Goal: Task Accomplishment & Management: Use online tool/utility

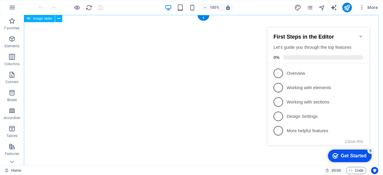
click at [58, 19] on icon at bounding box center [58, 19] width 3 height 6
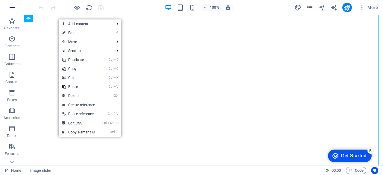
click at [10, 7] on icon "button" at bounding box center [12, 7] width 7 height 7
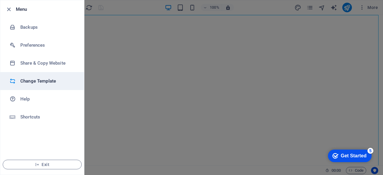
click at [46, 85] on li "Change Template" at bounding box center [42, 81] width 84 height 18
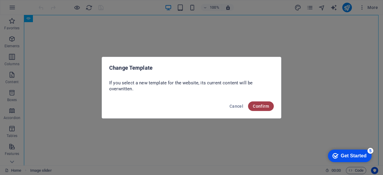
click at [262, 105] on span "Confirm" at bounding box center [261, 106] width 16 height 5
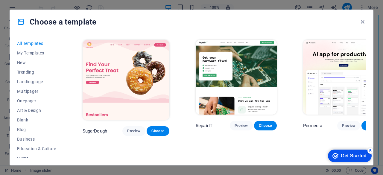
click at [129, 69] on img at bounding box center [126, 80] width 87 height 80
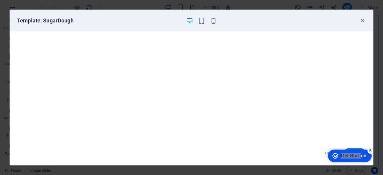
drag, startPoint x: 354, startPoint y: 155, endPoint x: 386, endPoint y: 244, distance: 93.9
click at [328, 155] on div "checkmark Get Started 5" at bounding box center [350, 156] width 44 height 13
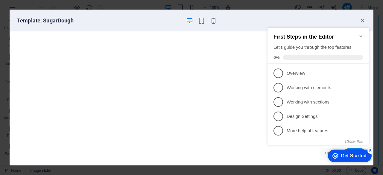
click div "checkmark Get Started 5 First Steps in the Editor Let's guide you through the t…"
click at [354, 142] on button "Close this" at bounding box center [354, 141] width 18 height 5
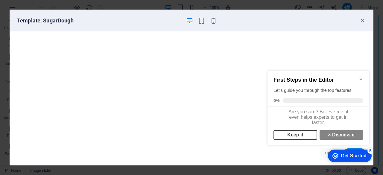
click at [299, 138] on link "Keep it" at bounding box center [296, 135] width 44 height 10
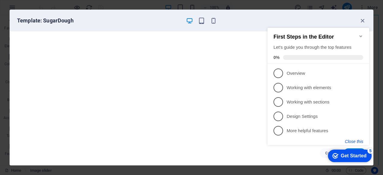
click at [356, 140] on button "Close this" at bounding box center [354, 141] width 18 height 5
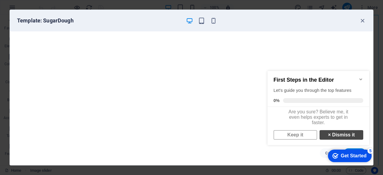
click at [347, 139] on link "× Dismiss it" at bounding box center [342, 135] width 44 height 10
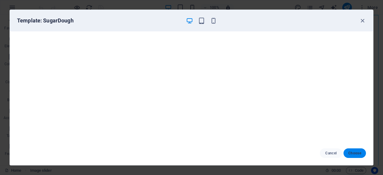
click at [361, 155] on span "Choose" at bounding box center [354, 153] width 13 height 5
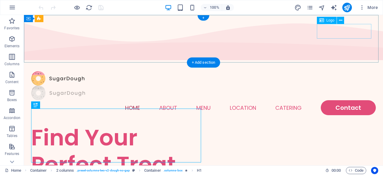
click at [335, 86] on div at bounding box center [203, 93] width 345 height 15
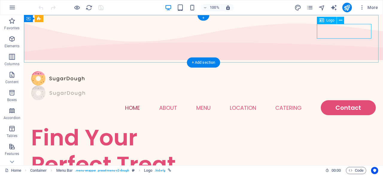
click at [349, 86] on div at bounding box center [203, 93] width 345 height 15
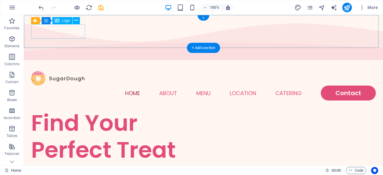
click at [61, 71] on div at bounding box center [203, 78] width 345 height 15
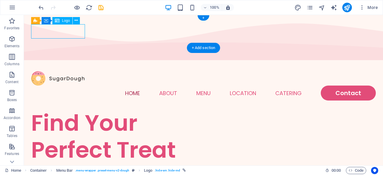
click at [61, 71] on div at bounding box center [203, 78] width 345 height 15
select select "px"
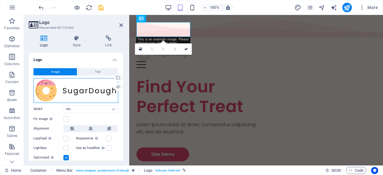
click at [101, 89] on div "Drag files here, click to choose files or select files from Files or our free s…" at bounding box center [76, 90] width 85 height 25
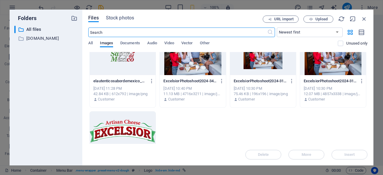
scroll to position [206, 0]
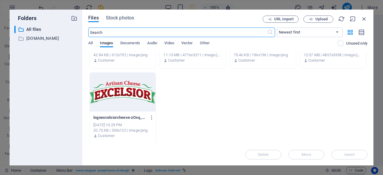
click at [137, 87] on div at bounding box center [123, 92] width 66 height 39
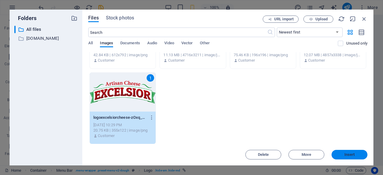
click at [354, 156] on span "Insert" at bounding box center [350, 155] width 10 height 4
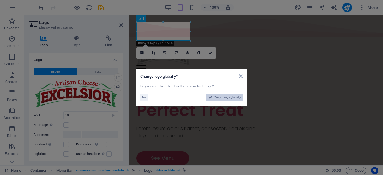
click at [228, 97] on span "Yes, change globally" at bounding box center [227, 97] width 27 height 7
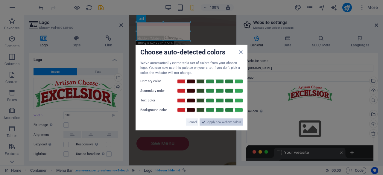
click at [223, 123] on span "Apply new website colors" at bounding box center [224, 122] width 34 height 7
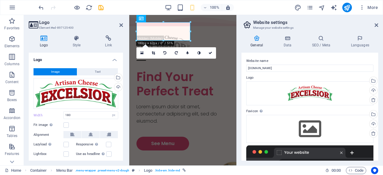
scroll to position [92, 0]
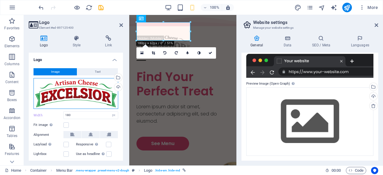
click at [91, 88] on div "Drag files here, click to choose files or select files from Files or our free s…" at bounding box center [76, 93] width 85 height 31
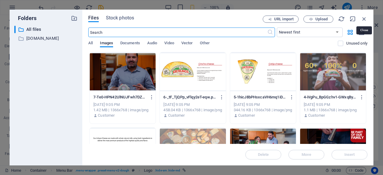
click at [366, 18] on icon "button" at bounding box center [364, 19] width 7 height 7
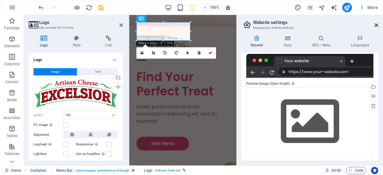
click at [377, 23] on icon at bounding box center [377, 25] width 4 height 5
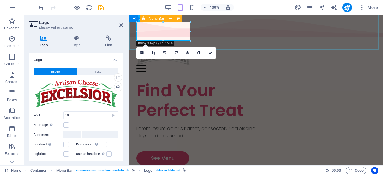
click at [311, 40] on div "Home About Menu Location Catering Contact" at bounding box center [256, 60] width 254 height 41
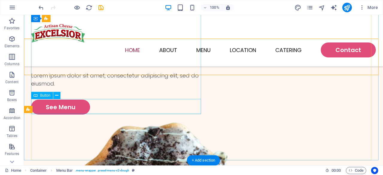
scroll to position [48, 0]
